Goal: Book appointment/travel/reservation

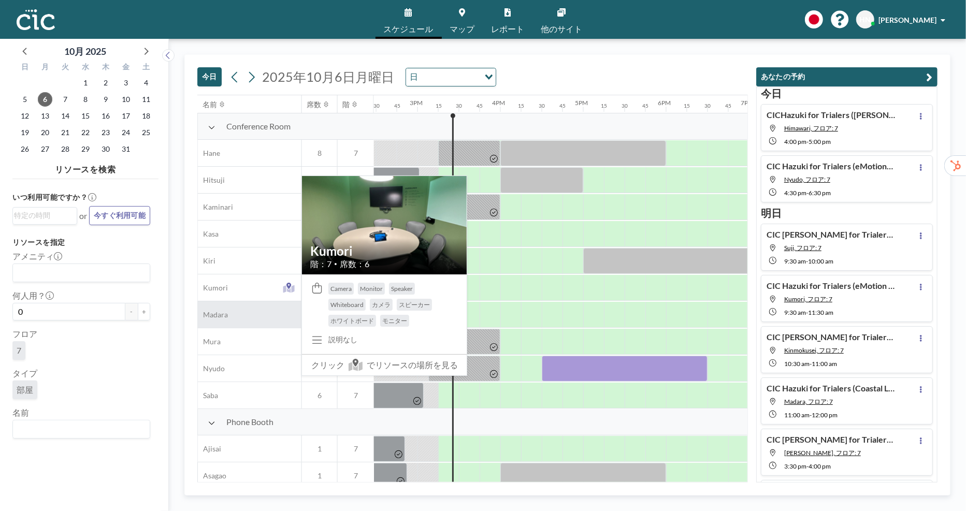
scroll to position [0, 1202]
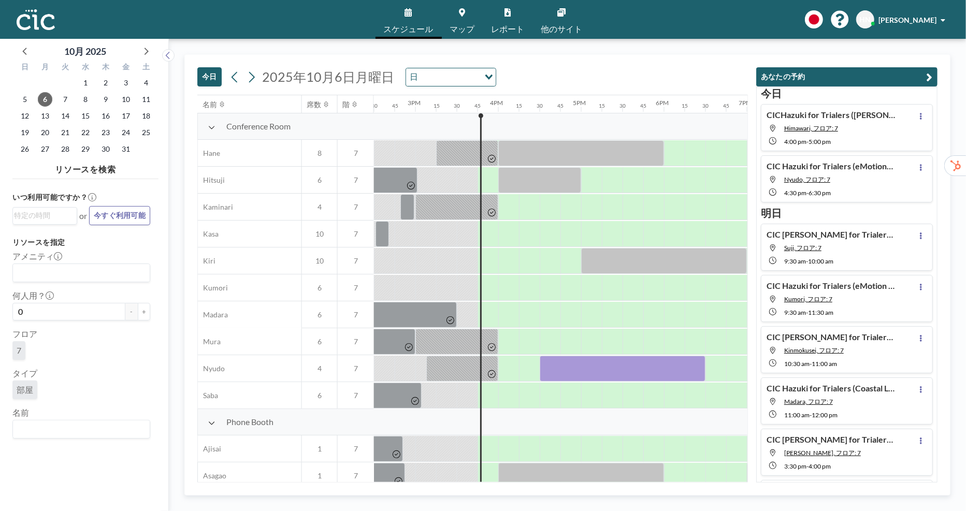
click at [97, 430] on input "Search for option" at bounding box center [79, 429] width 130 height 13
type input "Une"
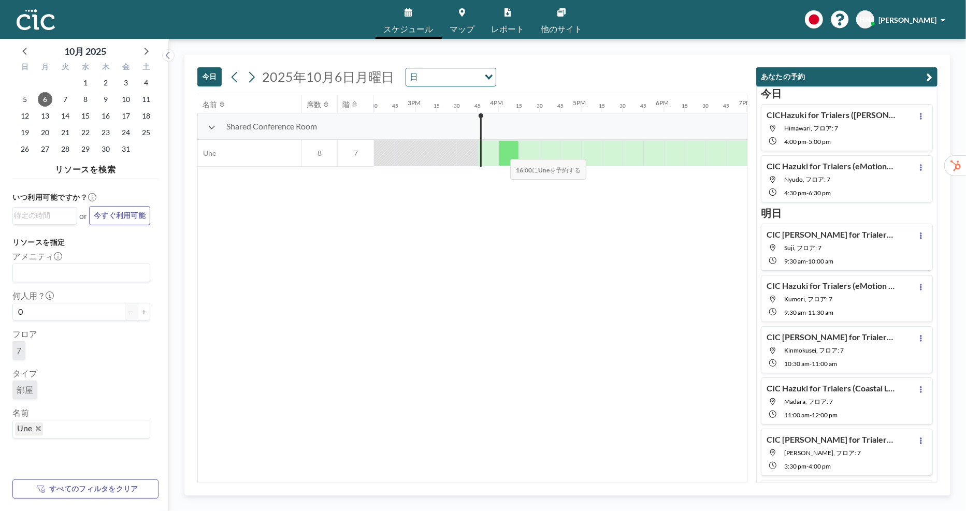
click at [503, 152] on div at bounding box center [508, 153] width 21 height 26
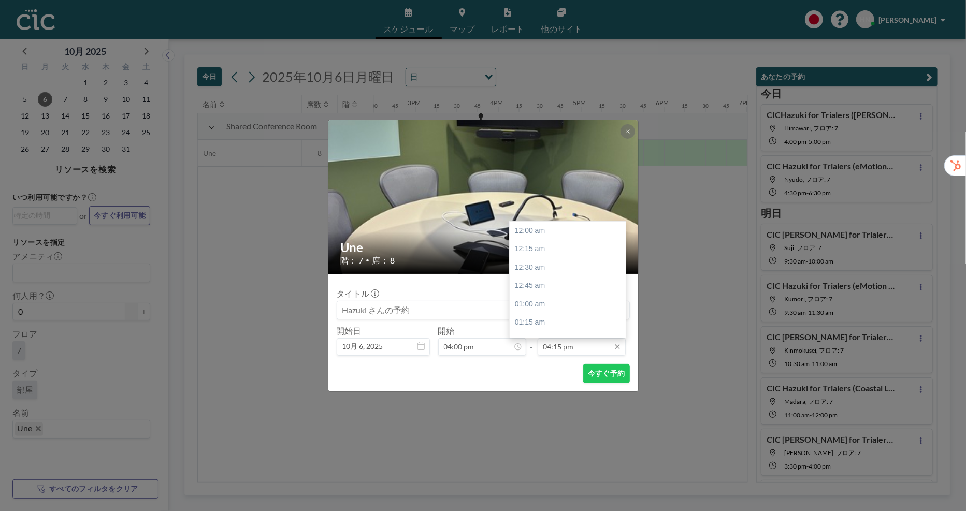
scroll to position [1199, 0]
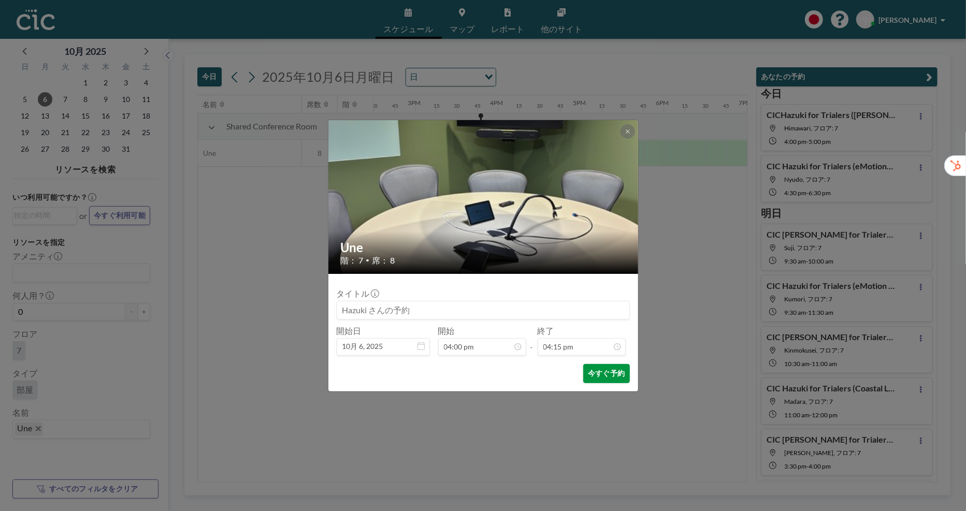
click at [599, 373] on button "今すぐ予約" at bounding box center [606, 373] width 46 height 19
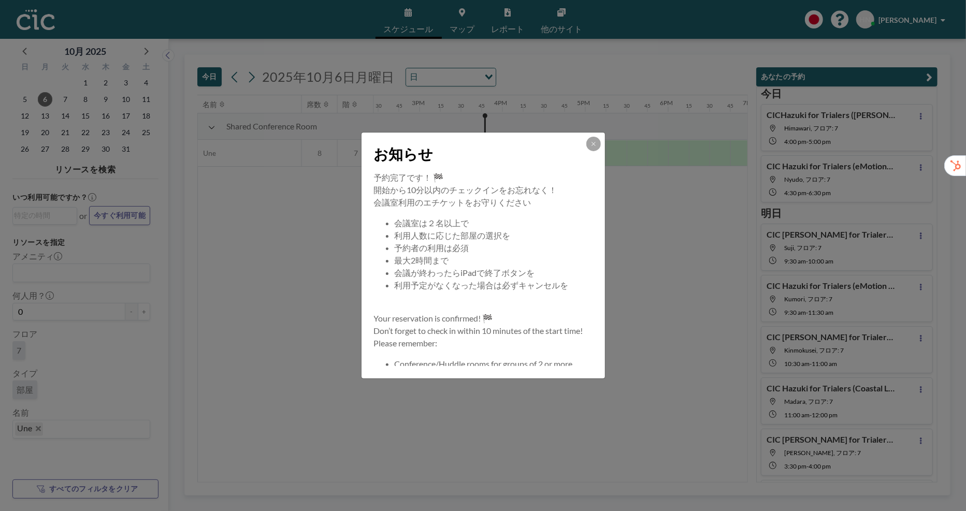
scroll to position [0, 1202]
click at [593, 144] on icon at bounding box center [594, 144] width 4 height 4
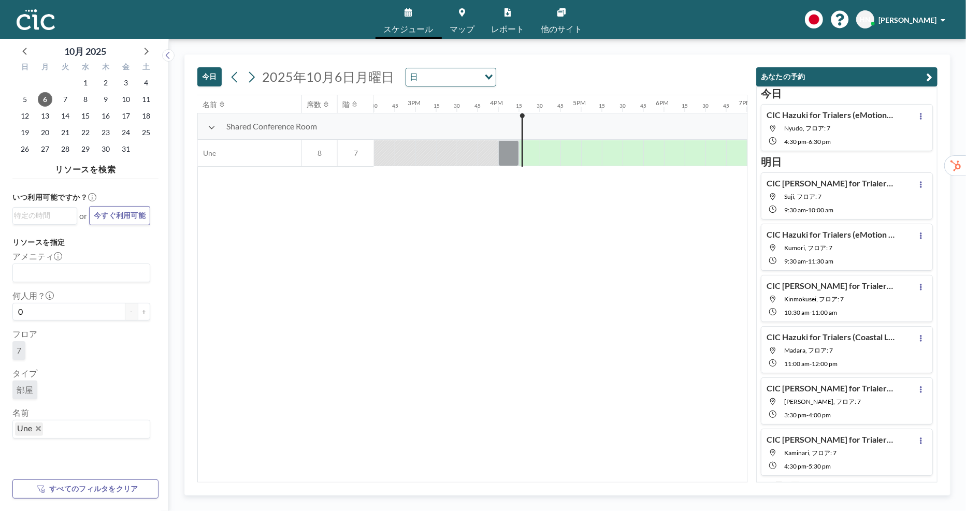
click at [160, 219] on aside "10月 [DATE] 日 月 火 [PERSON_NAME] 金 土 28 29 30 1 2 3 4 5 6 7 8 9 10 11 12 13 14 15…" at bounding box center [80, 275] width 161 height 473
click at [108, 101] on span "9" at bounding box center [105, 99] width 15 height 15
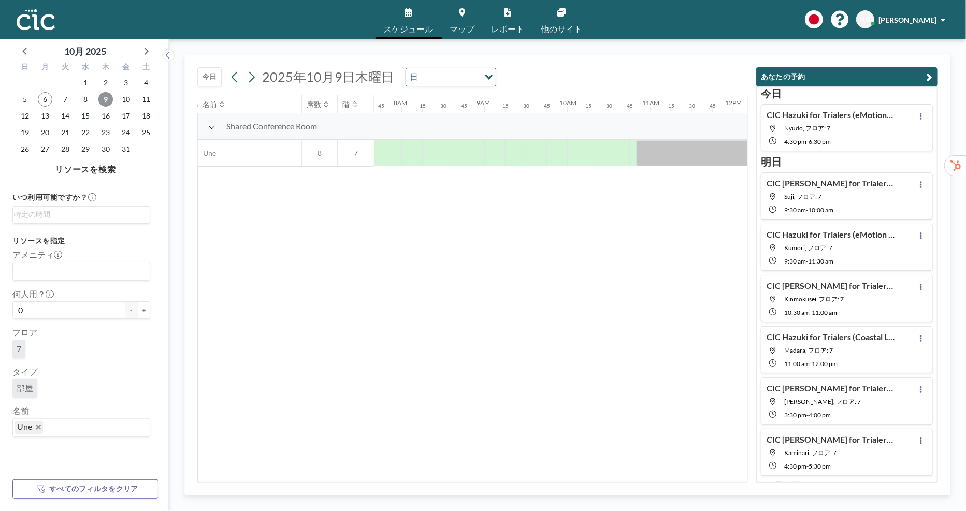
scroll to position [0, 642]
click at [38, 428] on icon "Deselect Une" at bounding box center [38, 427] width 5 height 5
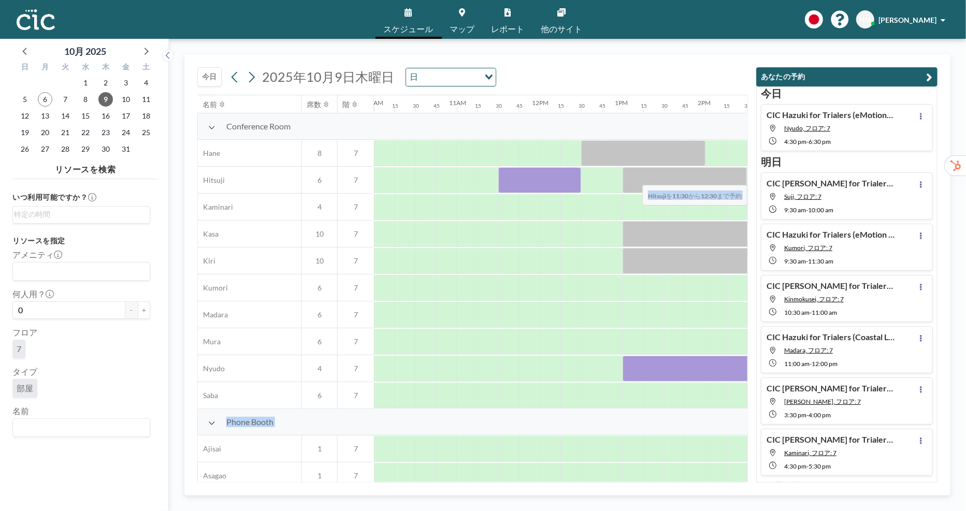
scroll to position [0, 901]
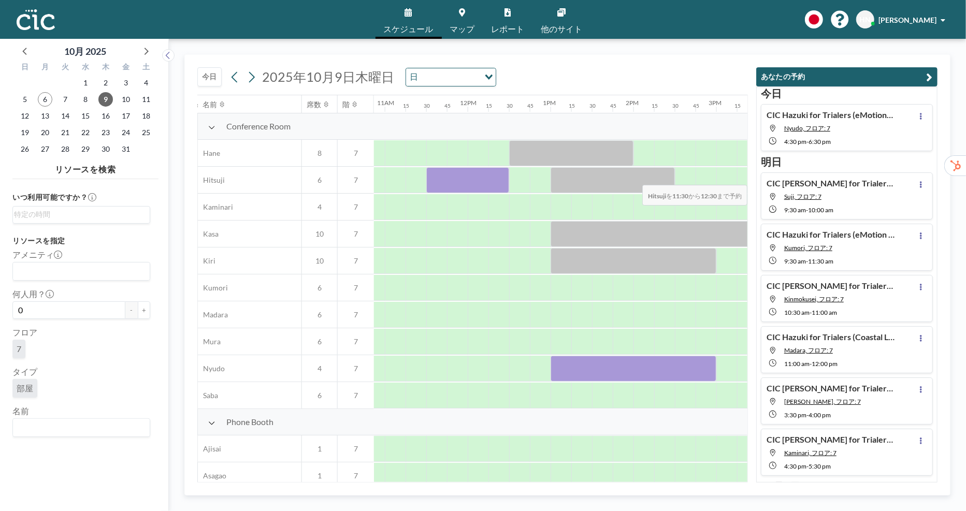
click at [628, 188] on div at bounding box center [468, 180] width 1990 height 27
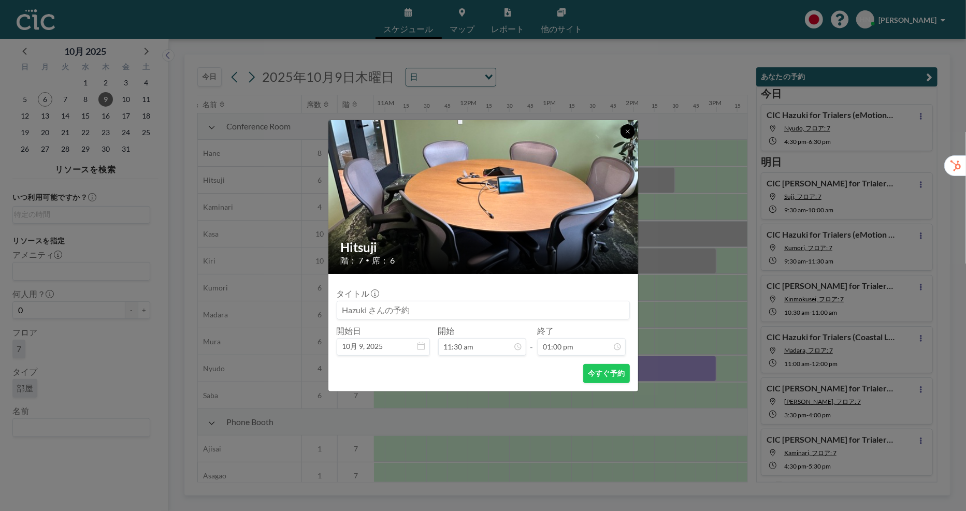
click at [630, 133] on icon at bounding box center [628, 131] width 6 height 6
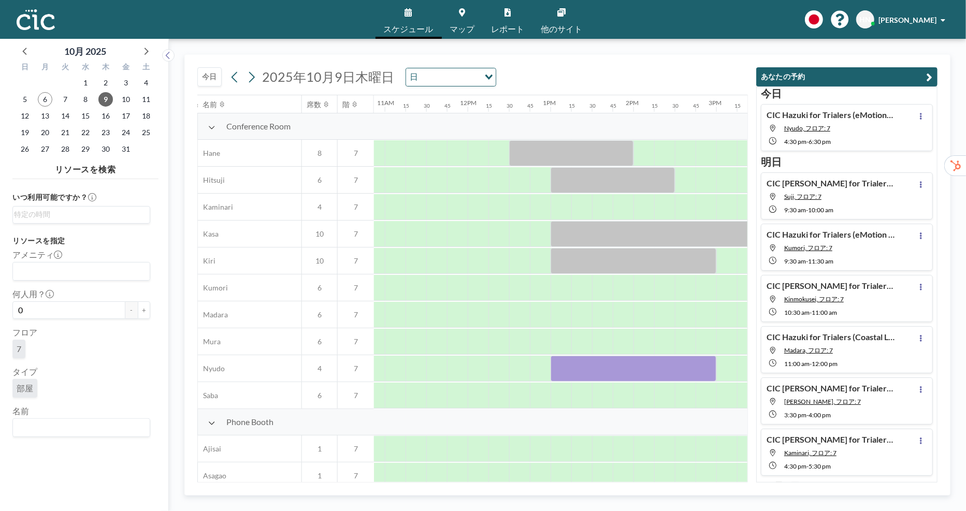
click at [622, 62] on div "[DATE] [DATE] 日 Loading..." at bounding box center [472, 75] width 551 height 40
click at [564, 201] on div at bounding box center [561, 207] width 21 height 26
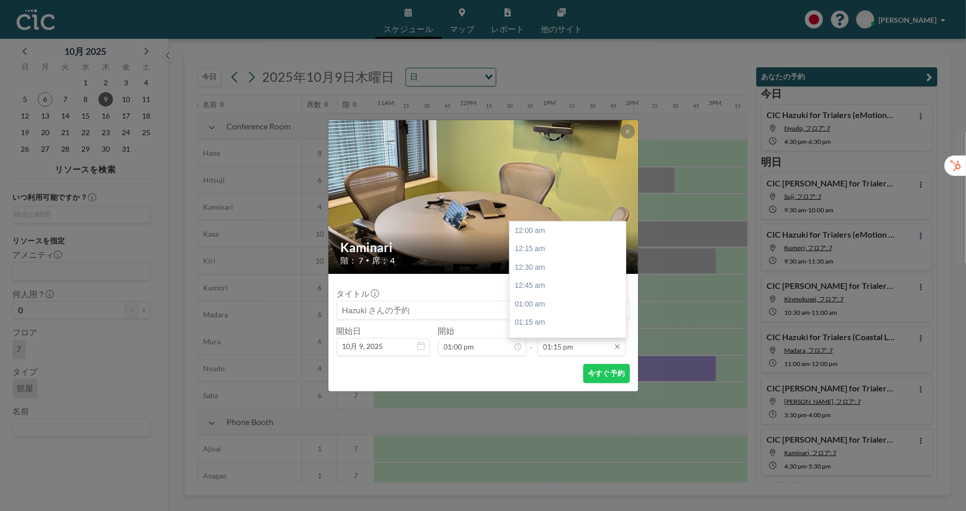
scroll to position [977, 0]
click at [569, 286] on div "02:00 pm" at bounding box center [568, 286] width 116 height 19
type input "02:00 pm"
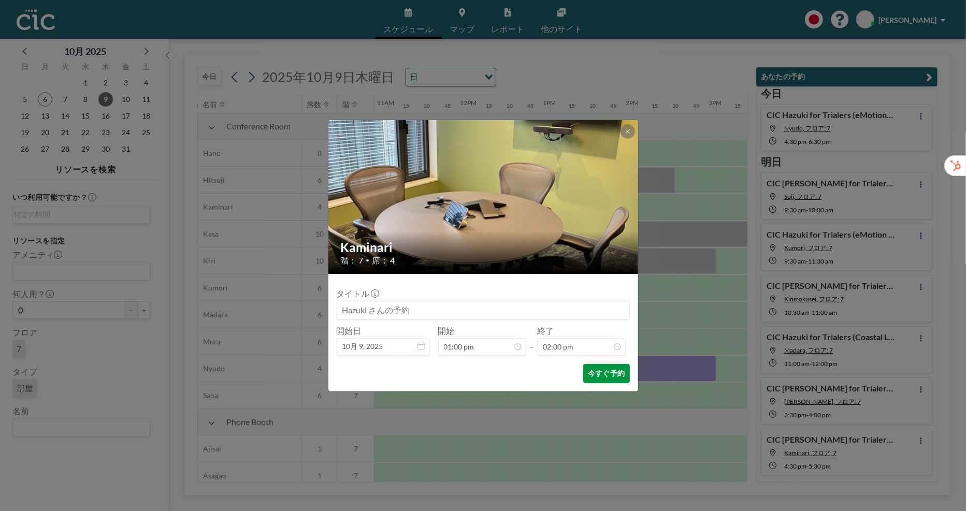
scroll to position [1033, 0]
click at [603, 373] on button "今すぐ予約" at bounding box center [606, 373] width 46 height 19
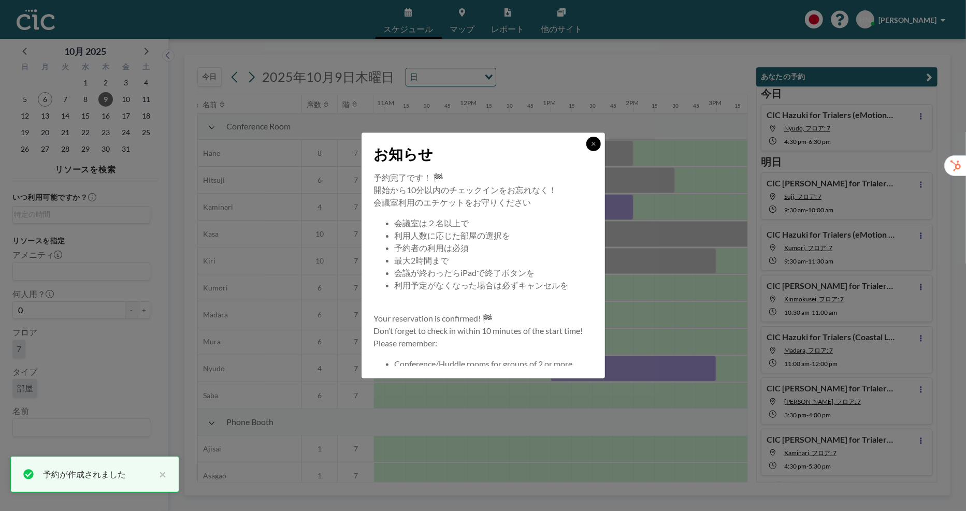
click at [592, 144] on icon at bounding box center [594, 144] width 6 height 6
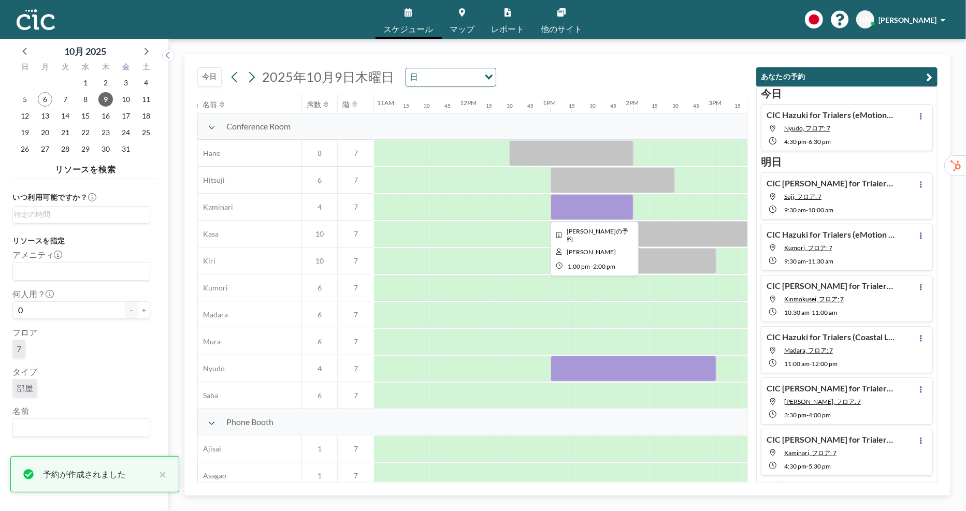
click at [604, 209] on div at bounding box center [592, 207] width 83 height 26
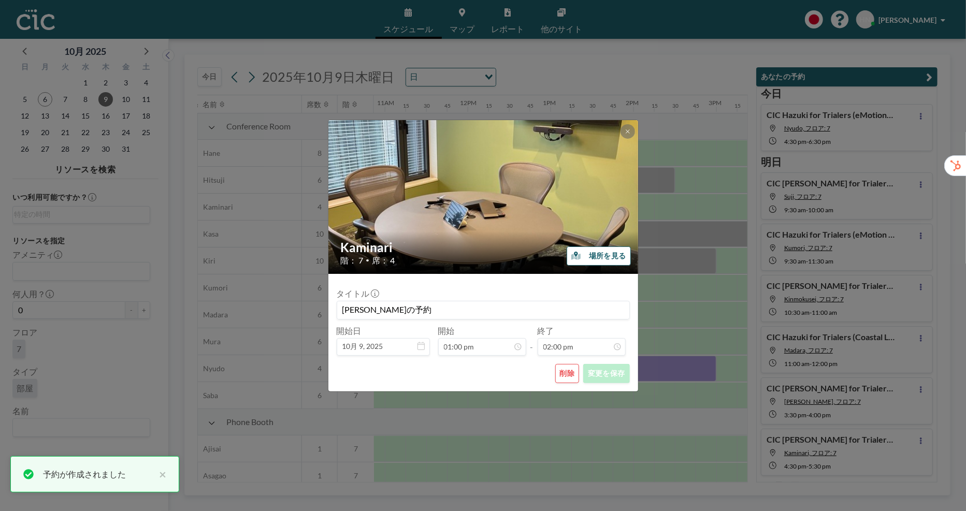
click at [391, 311] on input "[PERSON_NAME]の予約" at bounding box center [483, 311] width 292 height 18
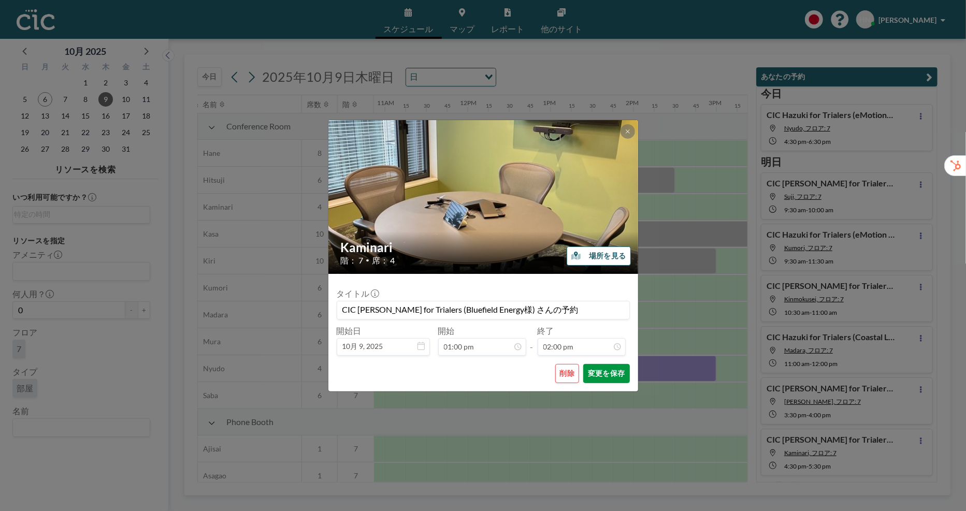
type input "CIC [PERSON_NAME] for Trialers (Bluefield Energy様) さんの予約"
click at [603, 366] on button "変更を保存" at bounding box center [606, 373] width 46 height 19
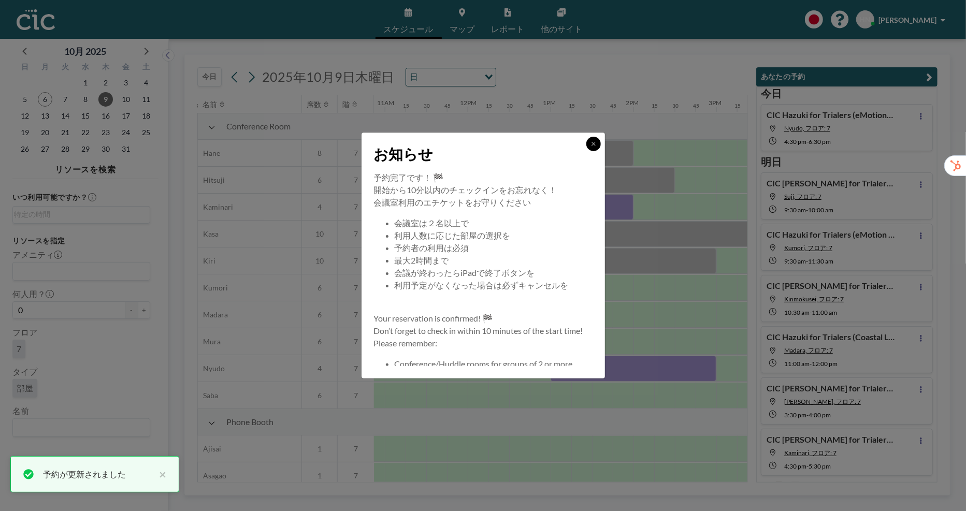
click at [592, 145] on icon at bounding box center [594, 144] width 6 height 6
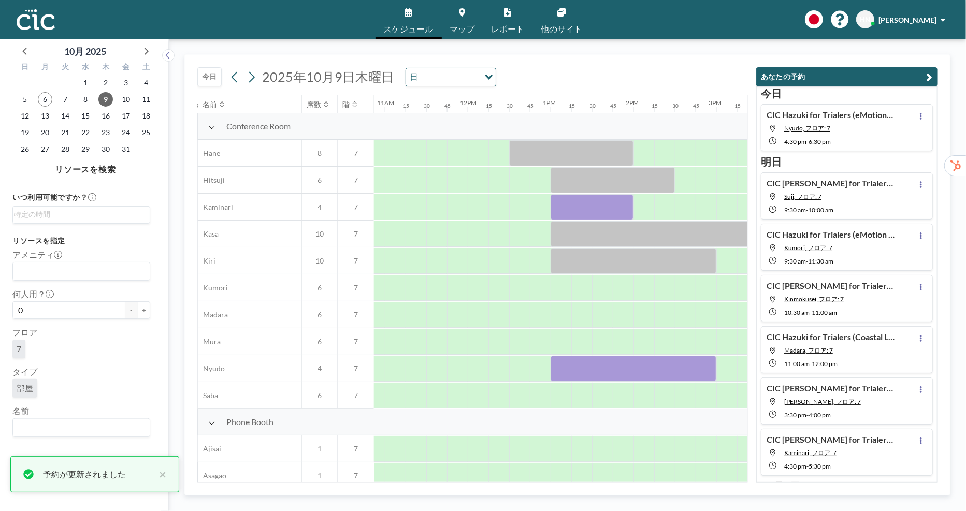
click at [670, 80] on div "[DATE] [DATE] 日 Loading..." at bounding box center [472, 75] width 551 height 40
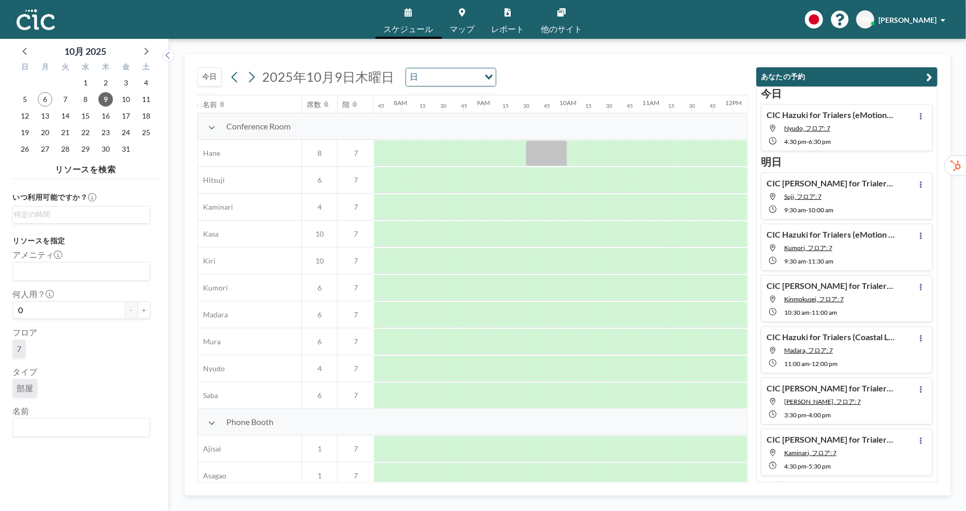
scroll to position [0, 642]
click at [570, 77] on div "[DATE] [DATE] 日 Loading..." at bounding box center [472, 75] width 551 height 40
click at [208, 75] on button "今日" at bounding box center [209, 76] width 24 height 19
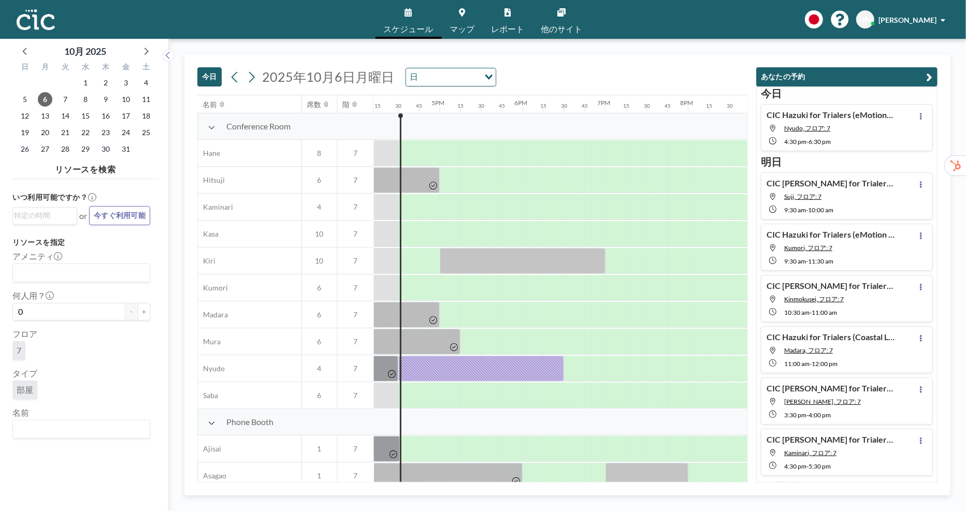
scroll to position [0, 1347]
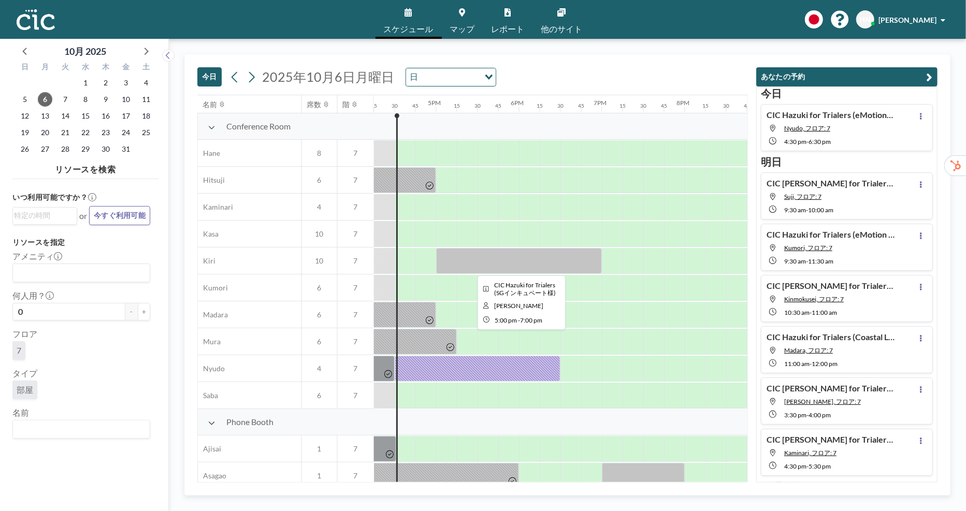
click at [487, 264] on div at bounding box center [519, 261] width 166 height 26
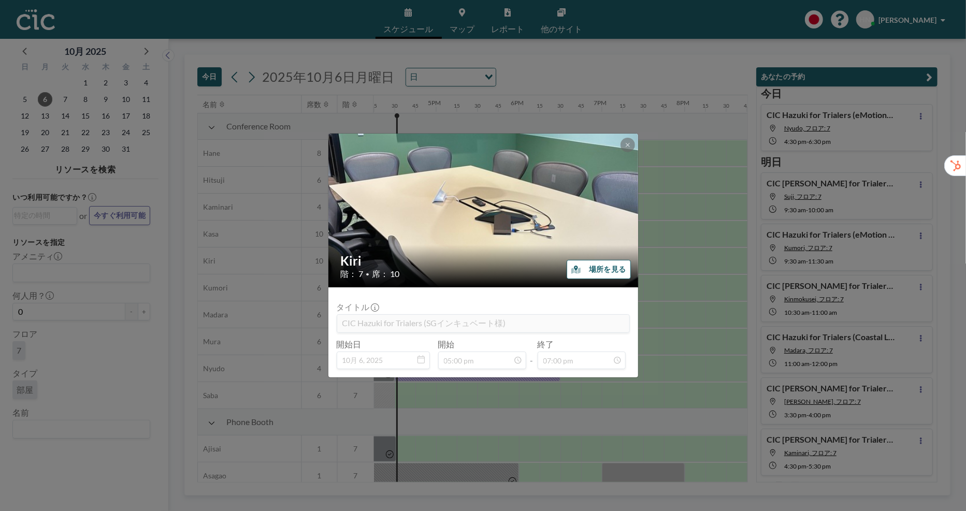
click at [621, 274] on button "場所を見る" at bounding box center [599, 269] width 64 height 19
